Goal: Information Seeking & Learning: Learn about a topic

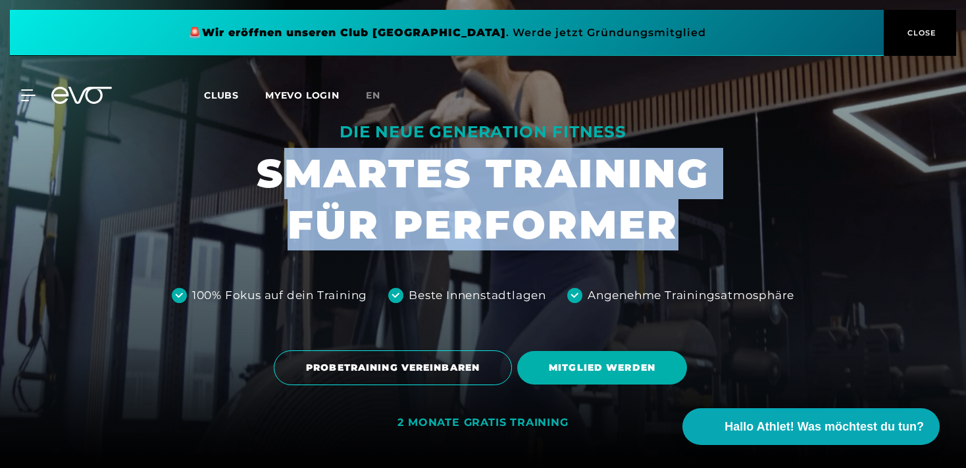
drag, startPoint x: 270, startPoint y: 176, endPoint x: 693, endPoint y: 228, distance: 426.1
click at [693, 226] on h1 "SMARTES TRAINING FÜR PERFORMER" at bounding box center [483, 199] width 453 height 103
click at [693, 228] on h1 "SMARTES TRAINING FÜR PERFORMER" at bounding box center [483, 199] width 453 height 103
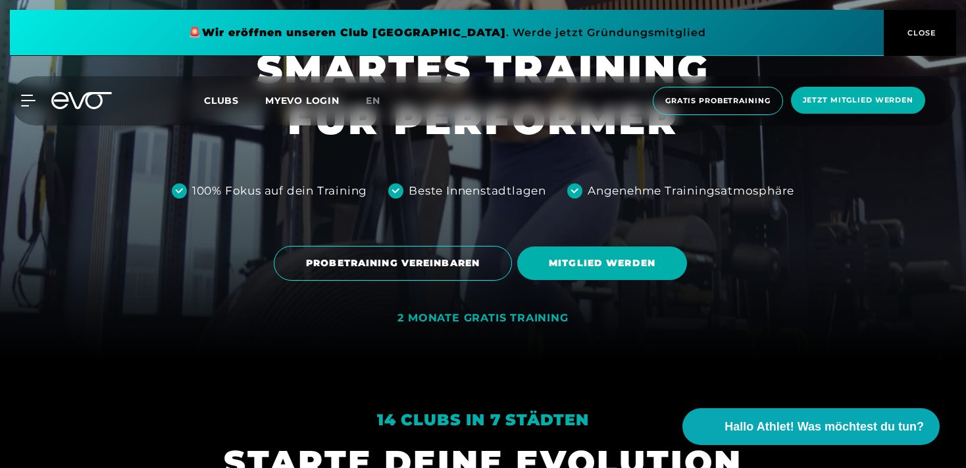
scroll to position [105, 0]
click at [595, 28] on span at bounding box center [447, 33] width 874 height 46
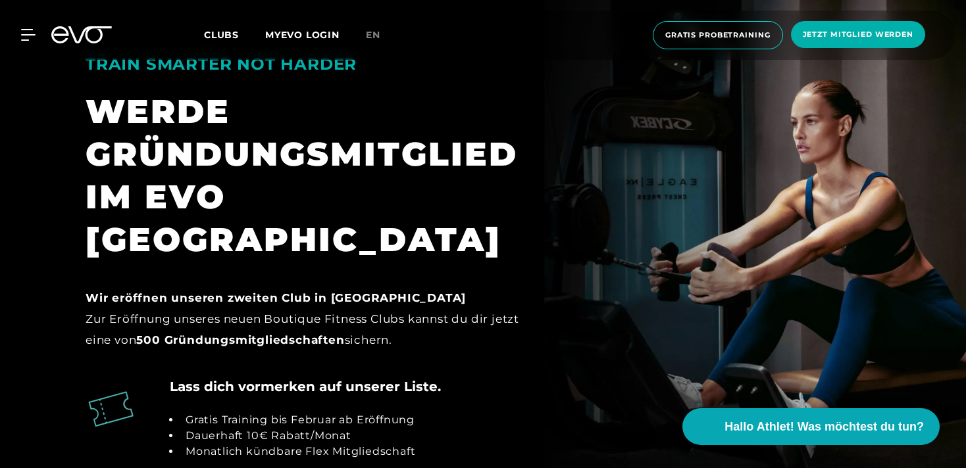
scroll to position [1257, 0]
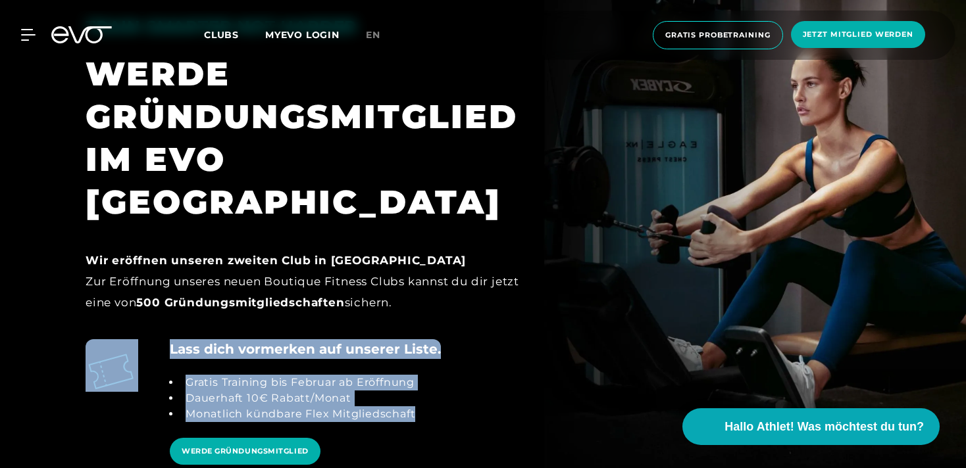
drag, startPoint x: 393, startPoint y: 257, endPoint x: 445, endPoint y: 386, distance: 138.4
click at [444, 385] on section "TRAIN SMARTER NOT HARDER WERDE GRÜNDUNGSMITGLIED IM EVO MAXVORSTADT Wir eröffne…" at bounding box center [483, 234] width 966 height 662
click at [445, 386] on div "Lass dich vormerken auf unserer Liste. Gratis Training bis Februar ab Eröffnung…" at bounding box center [263, 413] width 376 height 149
drag, startPoint x: 444, startPoint y: 377, endPoint x: 159, endPoint y: 303, distance: 294.4
click at [159, 339] on div "Lass dich vormerken auf unserer Liste. Gratis Training bis Februar ab Eröffnung…" at bounding box center [263, 413] width 376 height 149
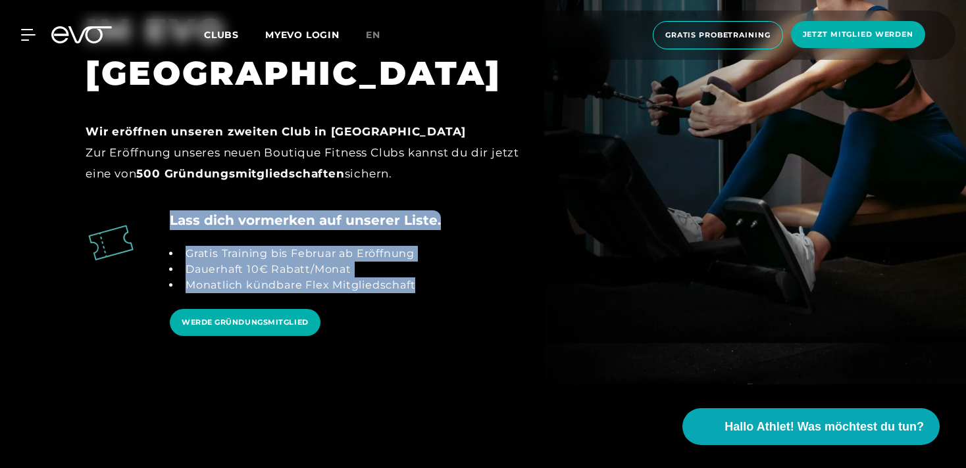
scroll to position [1383, 0]
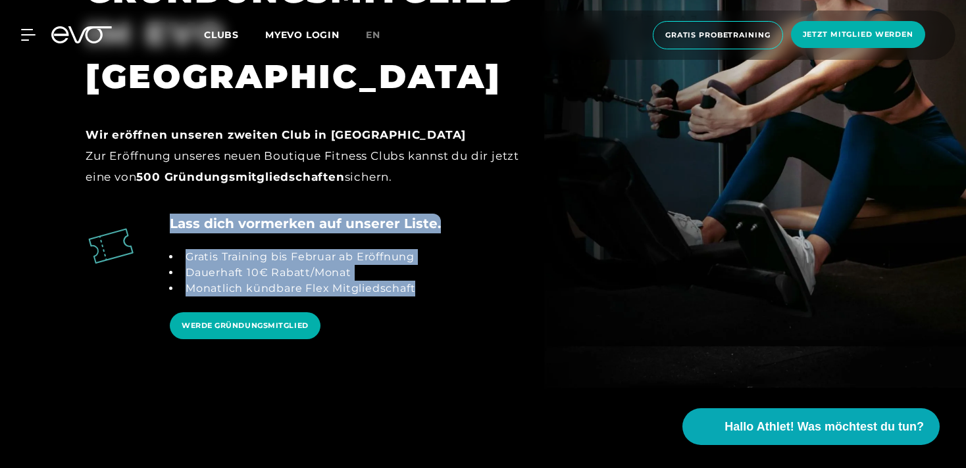
click at [563, 291] on div "Lass dich vormerken auf unserer Liste. Gratis Training bis Februar ab Eröffnung…" at bounding box center [483, 288] width 816 height 149
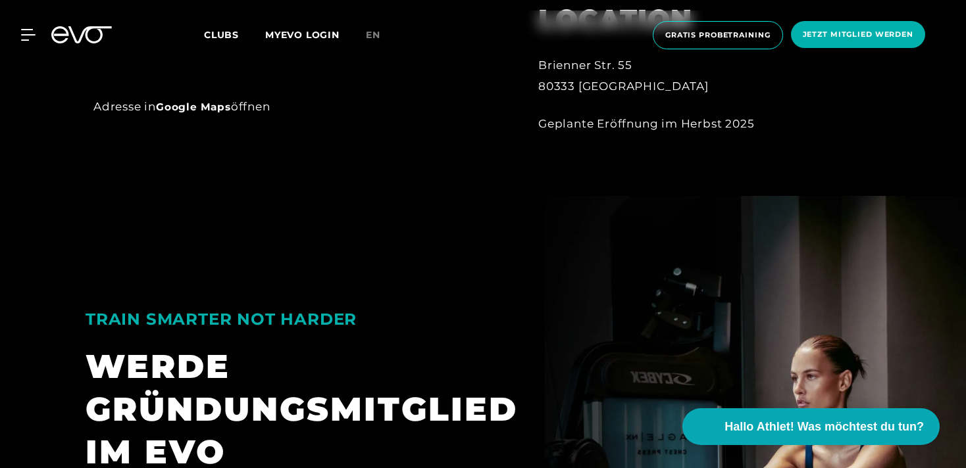
scroll to position [1063, 0]
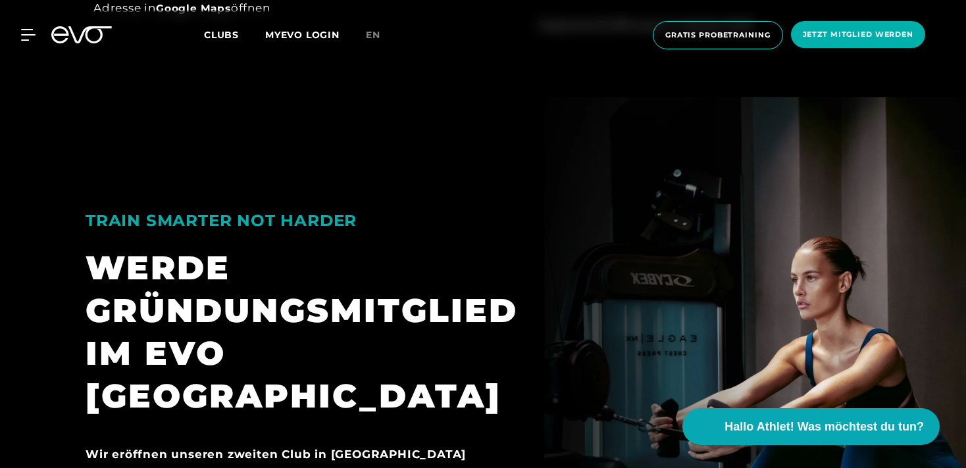
click at [493, 219] on div "TRAIN SMARTER NOT HARDER" at bounding box center [312, 220] width 453 height 31
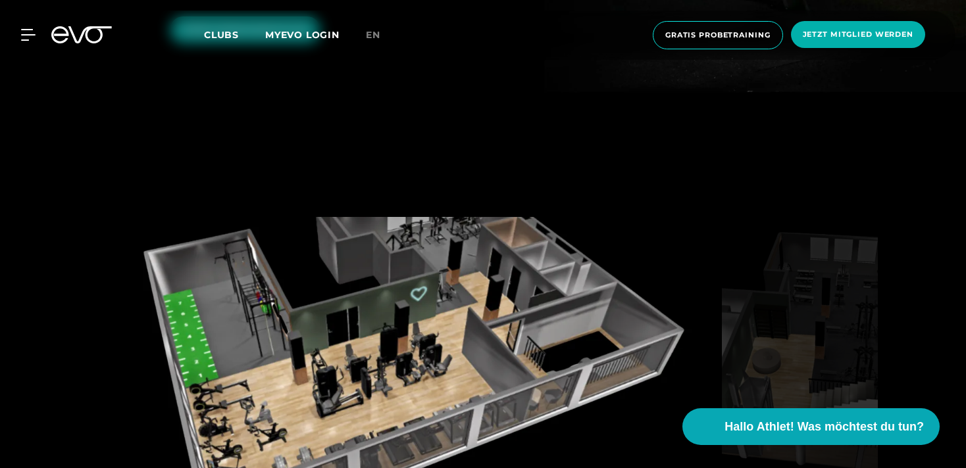
scroll to position [1681, 0]
